Goal: Information Seeking & Learning: Learn about a topic

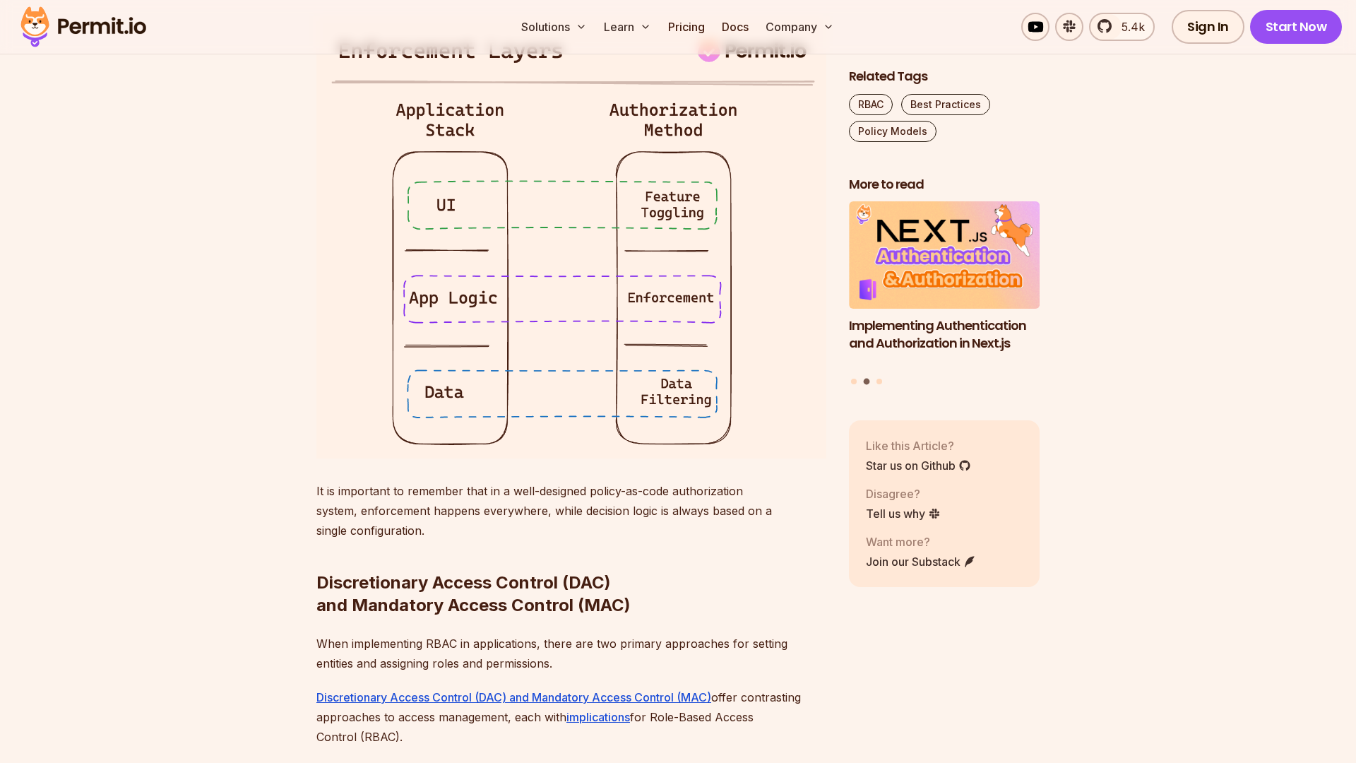
scroll to position [4017, 0]
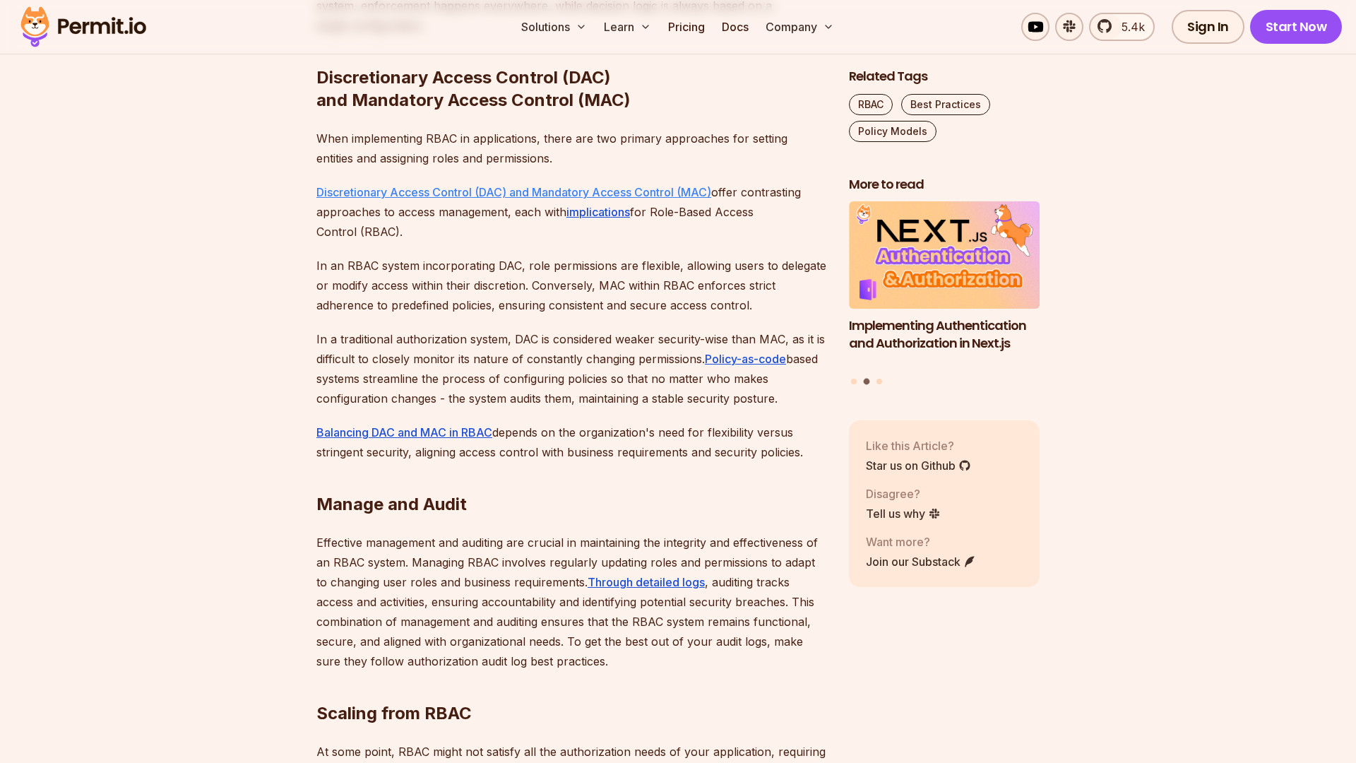
click at [668, 199] on link "Discretionary Access Control (DAC) and Mandatory Access Control (MAC)" at bounding box center [513, 192] width 395 height 14
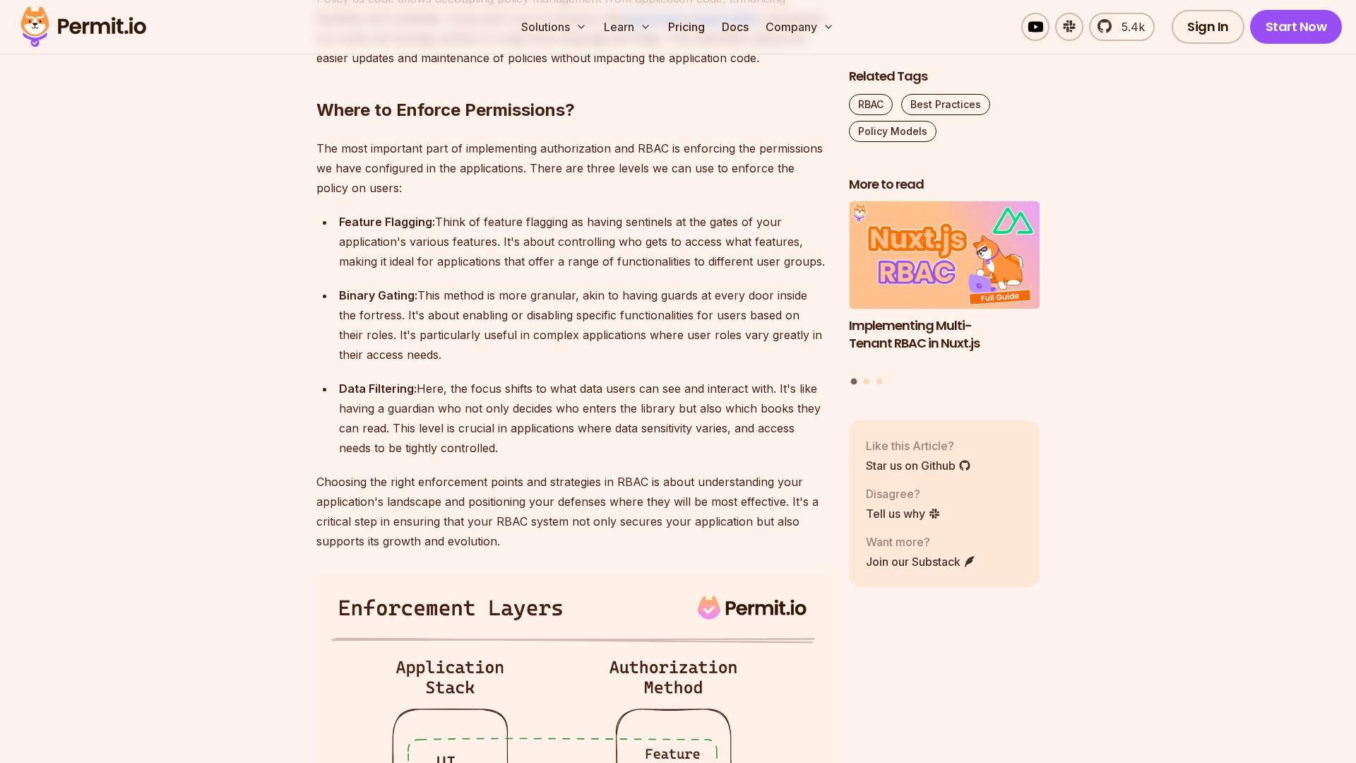
scroll to position [2971, 0]
